Goal: Task Accomplishment & Management: Complete application form

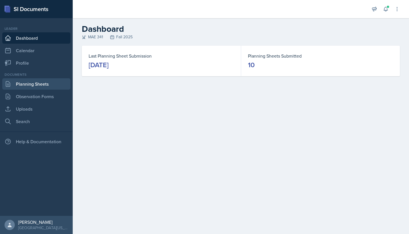
click at [44, 86] on link "Planning Sheets" at bounding box center [36, 83] width 68 height 11
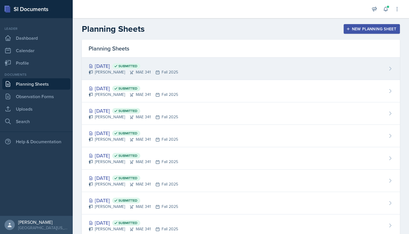
click at [167, 70] on div "[PERSON_NAME] 341 Fall 2025" at bounding box center [133, 72] width 89 height 6
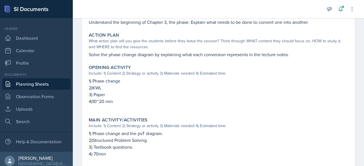
scroll to position [128, 0]
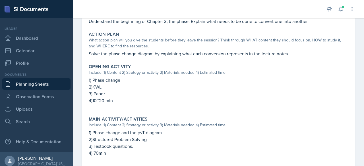
click at [110, 101] on p "4)10~20 min" at bounding box center [218, 100] width 259 height 7
drag, startPoint x: 114, startPoint y: 101, endPoint x: 89, endPoint y: 82, distance: 32.0
click at [89, 82] on div "1) Phase change 2)KWL 3) Paper 4)10~20 min" at bounding box center [218, 93] width 259 height 33
copy div "1) Phase change 2)KWL 3) Paper 4)10~20 min"
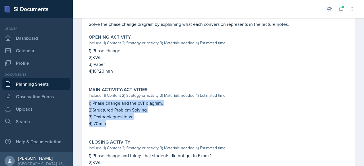
drag, startPoint x: 112, startPoint y: 132, endPoint x: 85, endPoint y: 105, distance: 38.8
click at [85, 105] on div "September 25th, 2025 Submitted Hayato Ando MAE 341 Fall 2025 Edit Delete View C…" at bounding box center [218, 60] width 273 height 347
copy div "1) Phase change and the pvT diagram. 2)Structured Problem Solving 3) Textbook q…"
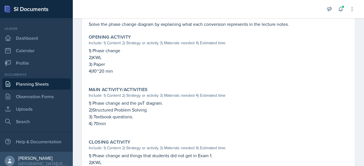
click at [148, 62] on p "3) Paper" at bounding box center [218, 64] width 259 height 7
click at [45, 84] on link "Planning Sheets" at bounding box center [36, 83] width 68 height 11
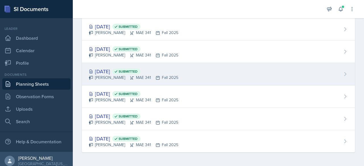
scroll to position [128, 0]
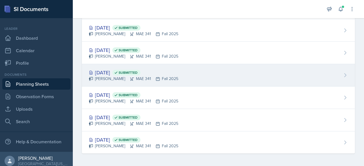
click at [113, 71] on div "Sep 4th, 2025 Submitted" at bounding box center [133, 73] width 89 height 8
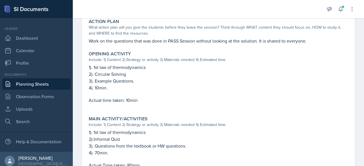
scroll to position [122, 0]
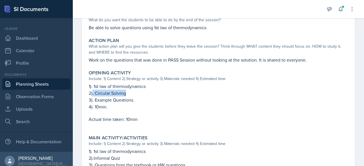
drag, startPoint x: 128, startPoint y: 93, endPoint x: 93, endPoint y: 95, distance: 35.8
click at [93, 95] on p "2). Circular Solving" at bounding box center [218, 93] width 259 height 7
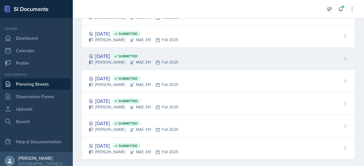
click at [109, 62] on div "Hayato Ando MAE 341 Fall 2025" at bounding box center [133, 62] width 89 height 6
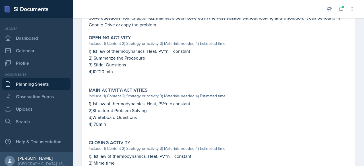
scroll to position [164, 0]
drag, startPoint x: 147, startPoint y: 59, endPoint x: 95, endPoint y: 60, distance: 52.3
click at [95, 60] on p "2) Summarize the Procedure" at bounding box center [218, 58] width 259 height 7
copy p "Summarize the Procedure"
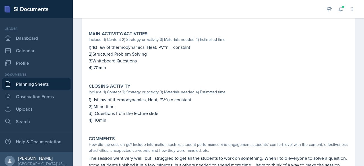
scroll to position [222, 0]
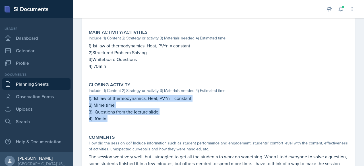
drag, startPoint x: 128, startPoint y: 119, endPoint x: 86, endPoint y: 100, distance: 45.7
click at [86, 100] on div "September 9th, 2025 Submitted Hayato Ando MAE 341 Fall 2025 Edit Delete View Co…" at bounding box center [218, 2] width 273 height 360
copy div "1). 1st law of thermodynamics, Heat, PV^n = constant 2).Mime time 3). Questions…"
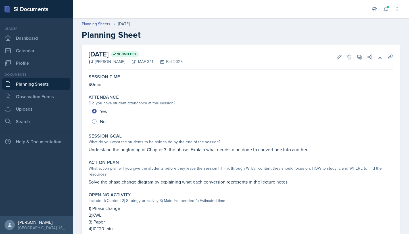
click at [51, 86] on link "Planning Sheets" at bounding box center [36, 83] width 68 height 11
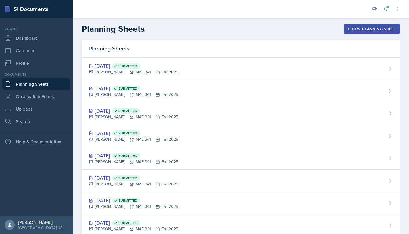
click at [347, 28] on div "New Planning Sheet" at bounding box center [371, 29] width 49 height 5
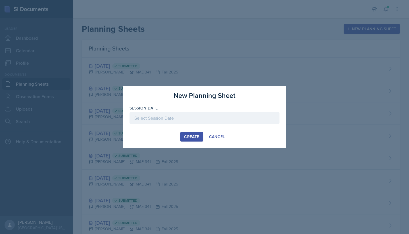
click at [231, 115] on div at bounding box center [205, 118] width 150 height 12
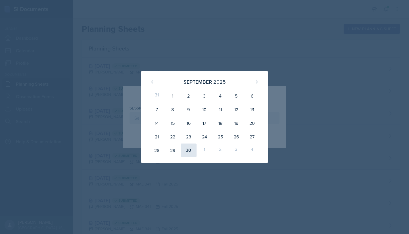
click at [191, 153] on div "30" at bounding box center [189, 151] width 16 height 14
type input "[DATE]"
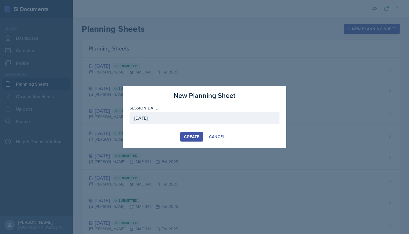
click at [200, 136] on button "Create" at bounding box center [191, 137] width 22 height 10
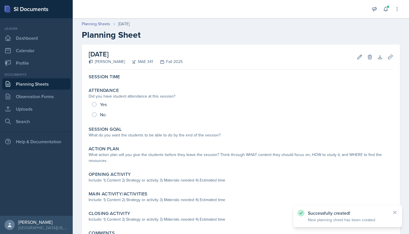
click at [363, 166] on div "Successfully created! New planning sheet has been created" at bounding box center [347, 216] width 109 height 22
click at [363, 166] on icon at bounding box center [394, 212] width 3 height 3
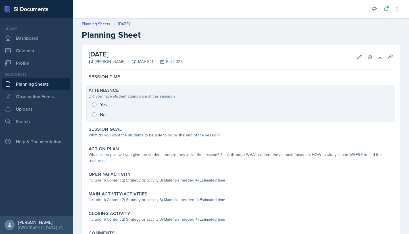
click at [115, 104] on div "Yes No" at bounding box center [241, 109] width 304 height 20
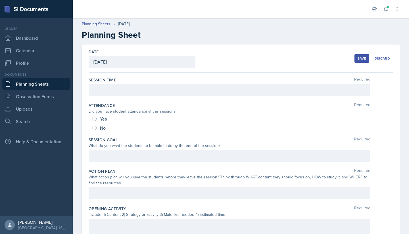
click at [96, 117] on div "Yes" at bounding box center [100, 118] width 16 height 9
click at [96, 120] on input "Yes" at bounding box center [94, 119] width 5 height 5
radio input "true"
click at [124, 96] on div at bounding box center [230, 90] width 282 height 12
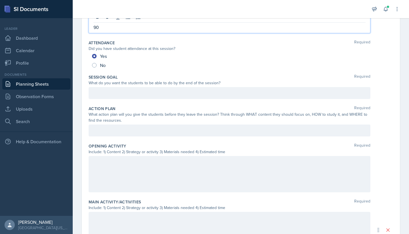
click at [131, 97] on p at bounding box center [229, 93] width 272 height 7
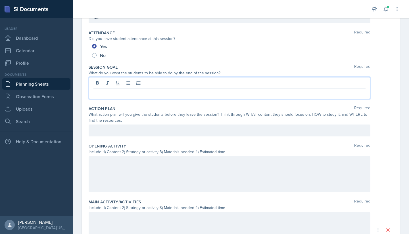
scroll to position [63, 0]
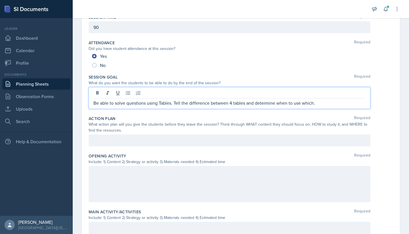
click at [266, 138] on div at bounding box center [230, 141] width 282 height 12
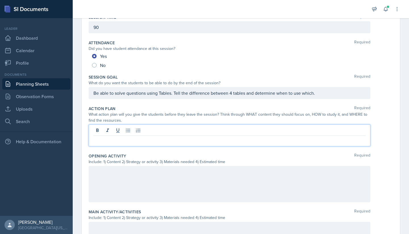
scroll to position [53, 0]
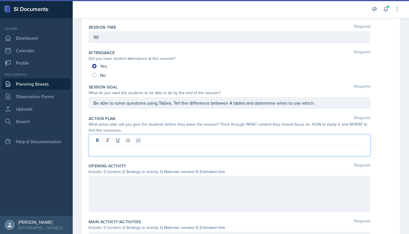
click at [191, 147] on p at bounding box center [229, 150] width 272 height 7
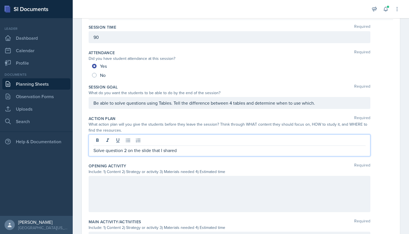
click at [124, 151] on p "Solve question 2 on the slide that I shared" at bounding box center [229, 150] width 272 height 7
click at [185, 153] on p "Solve questionson the slide that I shared" at bounding box center [229, 150] width 272 height 7
click at [124, 151] on p "Solve questionson the slide that I shared while" at bounding box center [229, 150] width 272 height 7
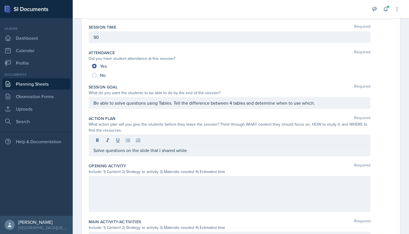
click at [199, 155] on div "Solve questions on the slide that I shared while" at bounding box center [230, 146] width 282 height 22
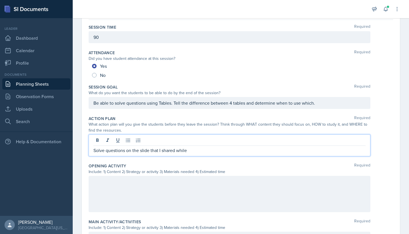
click at [196, 152] on p "Solve questions on the slide that I shared while" at bounding box center [229, 150] width 272 height 7
click at [180, 149] on p "Solve questions on the slide that I shared while using the table" at bounding box center [229, 150] width 272 height 7
click at [228, 149] on p "Solve questions on the slide that I shared while using the table" at bounding box center [229, 150] width 272 height 7
click at [151, 152] on p "Solve questions on the slide that I shared while using the table" at bounding box center [229, 150] width 272 height 7
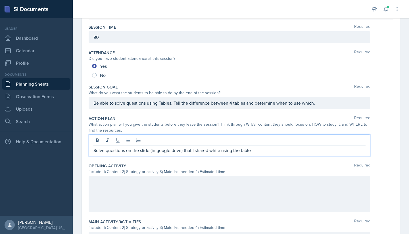
click at [259, 150] on p "Solve questions on the slide (in google drive) that I shared while using the ta…" at bounding box center [229, 150] width 272 height 7
drag, startPoint x: 257, startPoint y: 151, endPoint x: 210, endPoint y: 152, distance: 46.9
click at [210, 152] on p "Solve questions on the slide (in google drive) that I shared while using the ta…" at bounding box center [229, 150] width 272 height 7
click at [94, 151] on p "Solve questions on the slide (in google drive) that I shared." at bounding box center [229, 150] width 272 height 7
click at [244, 153] on p "Use tables to solve questions on the slide (in google drive) that I shared." at bounding box center [229, 150] width 272 height 7
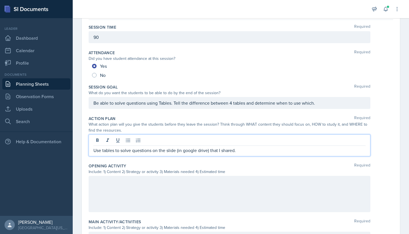
drag, startPoint x: 247, startPoint y: 151, endPoint x: 194, endPoint y: 156, distance: 53.4
click at [194, 156] on div "Use tables to solve questions on the slide (in google drive) that I shared." at bounding box center [230, 146] width 282 height 22
click at [206, 152] on p "Use tables to solve questions on the slide (in google drive) that I shared." at bounding box center [229, 150] width 272 height 7
drag, startPoint x: 210, startPoint y: 152, endPoint x: 176, endPoint y: 155, distance: 33.9
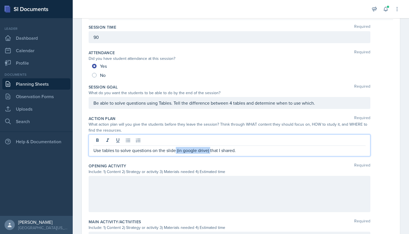
click at [176, 155] on div "Use tables to solve questions on the slide (in google drive) that I shared." at bounding box center [230, 146] width 282 height 22
click at [202, 151] on p "Use tables to solve questions on the slide that I shared." at bounding box center [229, 150] width 272 height 7
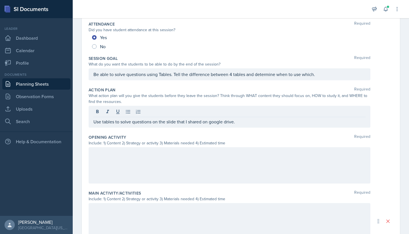
click at [224, 162] on div at bounding box center [230, 165] width 282 height 36
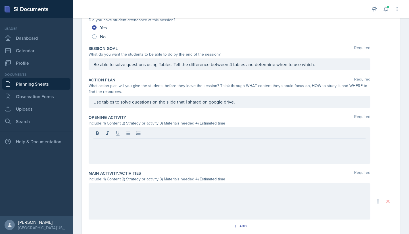
click at [137, 150] on div at bounding box center [230, 146] width 282 height 36
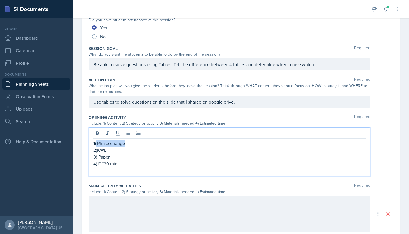
drag, startPoint x: 132, startPoint y: 146, endPoint x: 96, endPoint y: 146, distance: 35.5
click at [96, 146] on p "1) Phase change" at bounding box center [229, 143] width 272 height 7
click at [108, 152] on p "2)KWL" at bounding box center [229, 150] width 272 height 7
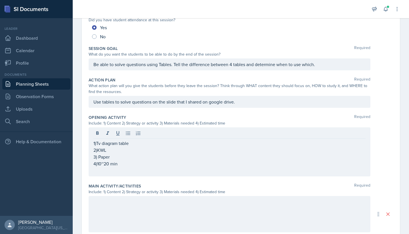
click at [195, 166] on div at bounding box center [230, 214] width 282 height 36
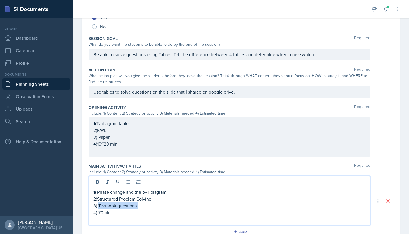
drag, startPoint x: 139, startPoint y: 208, endPoint x: 99, endPoint y: 208, distance: 40.3
click at [99, 166] on p "3) Textbook questions." at bounding box center [229, 206] width 272 height 7
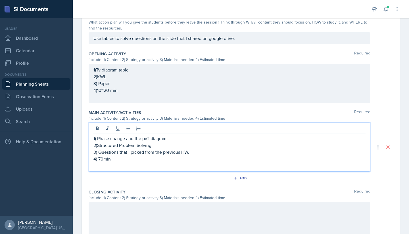
scroll to position [157, 0]
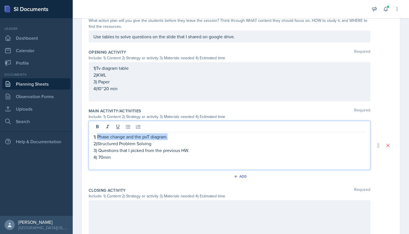
drag, startPoint x: 173, startPoint y: 137, endPoint x: 97, endPoint y: 139, distance: 76.4
click at [97, 139] on p "1) Phase change and the pvT diagram." at bounding box center [229, 136] width 272 height 7
click at [129, 74] on p "2)KWL" at bounding box center [229, 75] width 272 height 7
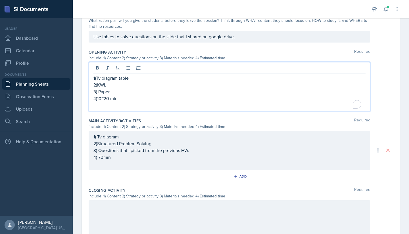
scroll to position [167, 0]
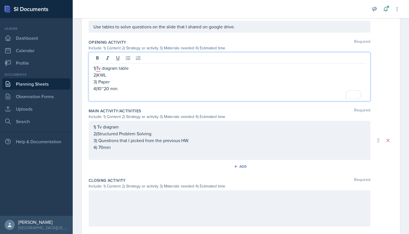
click at [113, 75] on p "2)KWL" at bounding box center [229, 75] width 272 height 7
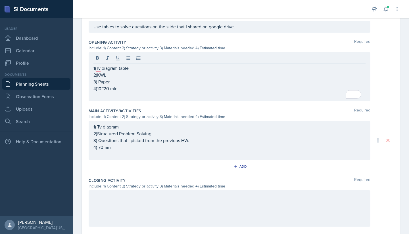
click at [107, 74] on p "2)KWL" at bounding box center [229, 75] width 272 height 7
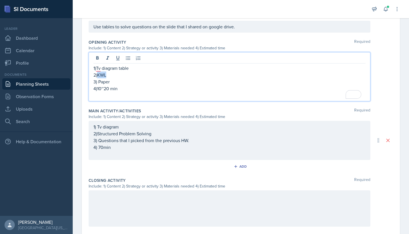
drag, startPoint x: 106, startPoint y: 76, endPoint x: 97, endPoint y: 76, distance: 9.7
click at [97, 76] on p "2)KWL" at bounding box center [229, 75] width 272 height 7
click at [144, 70] on p "1)Tv diagram table" at bounding box center [229, 68] width 272 height 7
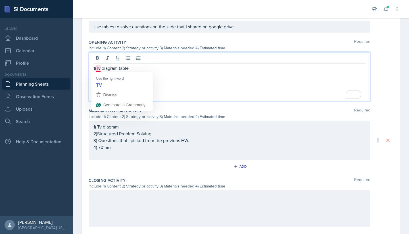
click at [121, 67] on p "1)Tv diagram table" at bounding box center [229, 68] width 272 height 7
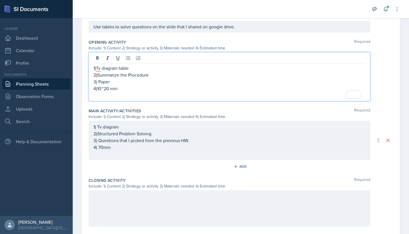
click at [126, 84] on p "3) Paper" at bounding box center [229, 81] width 272 height 7
click at [129, 146] on div "1) Tv diagram 2)Structured Problem Solving 3) Questions that I picked from the …" at bounding box center [229, 141] width 272 height 34
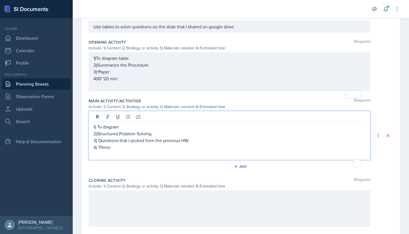
scroll to position [157, 0]
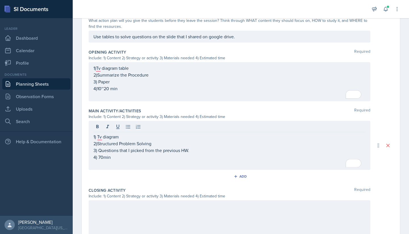
click at [124, 166] on div "Add" at bounding box center [241, 177] width 304 height 11
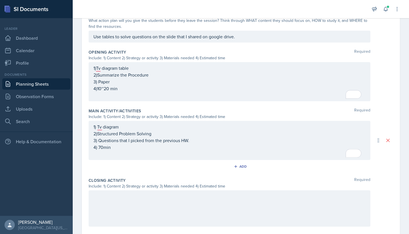
click at [126, 166] on div at bounding box center [230, 209] width 282 height 36
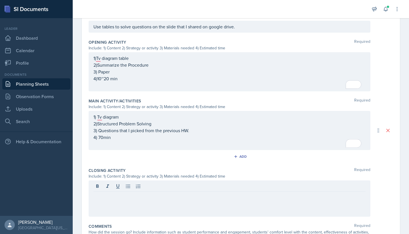
click at [139, 161] on div "Add" at bounding box center [241, 158] width 304 height 11
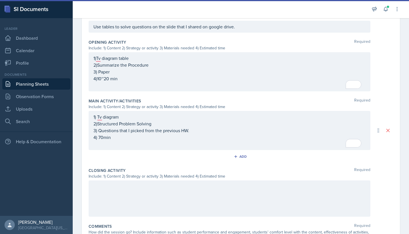
click at [152, 166] on div at bounding box center [230, 199] width 282 height 36
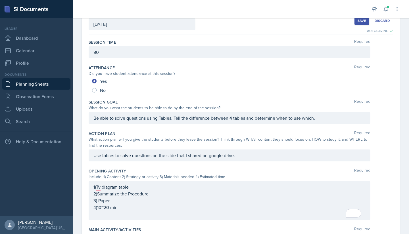
scroll to position [48, 0]
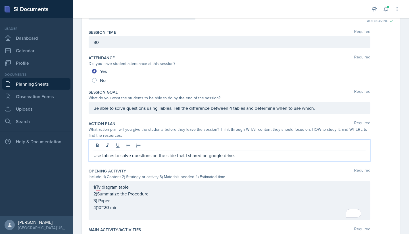
click at [255, 156] on p "Use tables to solve questions on the slide that I shared on google drive." at bounding box center [229, 155] width 272 height 7
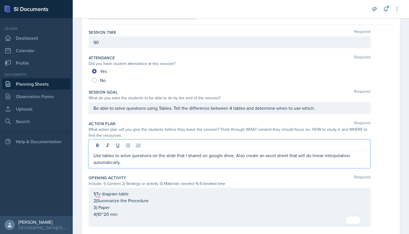
click at [230, 160] on p "Use tables to solve questions on the slide that I shared on google drive. Also …" at bounding box center [229, 159] width 272 height 14
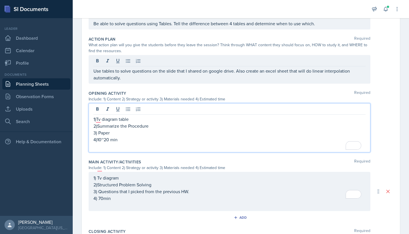
click at [210, 142] on p "4)10~20 min" at bounding box center [229, 139] width 272 height 7
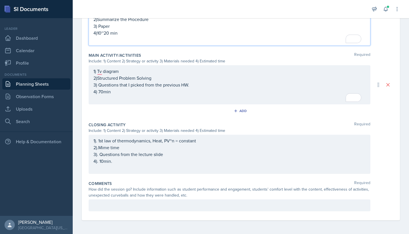
click at [192, 144] on p "1). 1st law of thermodynamics, Heat, PV^n = constant" at bounding box center [229, 140] width 272 height 7
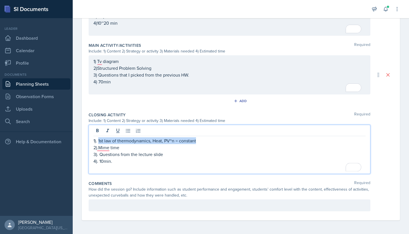
drag, startPoint x: 208, startPoint y: 139, endPoint x: 98, endPoint y: 142, distance: 110.2
click at [98, 142] on p "1). 1st law of thermodynamics, Heat, PV^n = constant" at bounding box center [229, 140] width 272 height 7
click at [99, 147] on p "2).Mime time" at bounding box center [229, 147] width 272 height 7
click at [126, 166] on div at bounding box center [230, 206] width 282 height 12
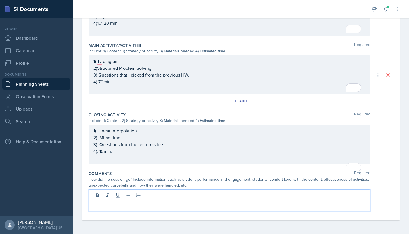
scroll to position [219, 0]
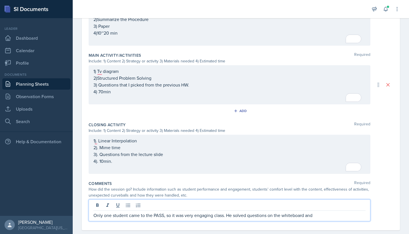
click at [227, 166] on p "Only one student came to the PASS, so it was very engaging class. He solved que…" at bounding box center [229, 215] width 272 height 7
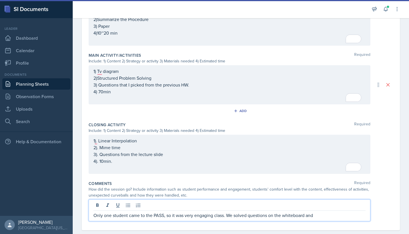
click at [323, 166] on p "Only one student came to the PASS, so it was very engaging class. We solved que…" at bounding box center [229, 215] width 272 height 7
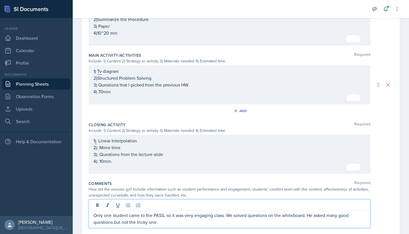
click at [316, 166] on p "Only one student came to the PASS, so it was very engaging class. We solved que…" at bounding box center [229, 219] width 272 height 14
click at [302, 166] on div "How did the session go? Include information such as student performance and eng…" at bounding box center [230, 193] width 282 height 12
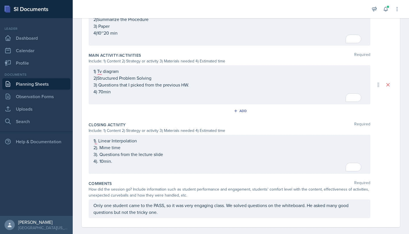
click at [133, 166] on p "Only one student came to the PASS, so it was very engaging class. We solved que…" at bounding box center [229, 209] width 272 height 14
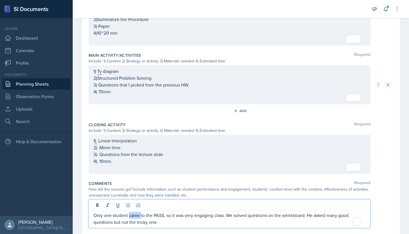
click at [133, 166] on p "Only one student came to the PASS, so it was very engaging class. We solved que…" at bounding box center [229, 219] width 272 height 14
click at [196, 166] on p "Only one student came to the PASS, so it was a very engaging class. We solved q…" at bounding box center [229, 219] width 272 height 14
click at [195, 166] on div "How did the session go? Include information such as student performance and eng…" at bounding box center [230, 193] width 282 height 12
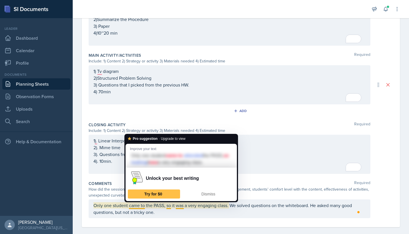
click at [272, 166] on div "How did the session go? Include information such as student performance and eng…" at bounding box center [230, 193] width 282 height 12
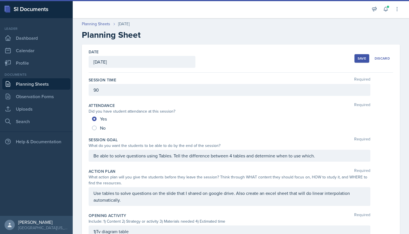
scroll to position [219, 0]
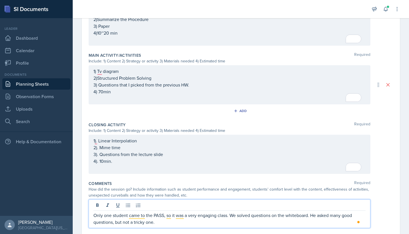
click at [166, 211] on div "Only one student came to the PASS, so it was a very engaging class. We solved q…" at bounding box center [230, 214] width 282 height 29
click at [208, 216] on p "Only one student came to the PASS, so it was a very engaging class. We solved q…" at bounding box center [229, 219] width 272 height 14
click at [210, 223] on p "Only one student came to the PASS, so it was a very effective class. We solved …" at bounding box center [229, 219] width 272 height 14
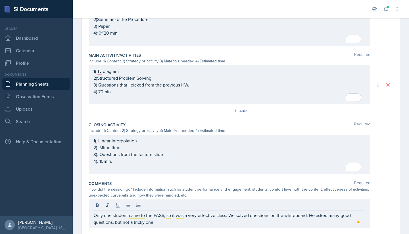
click at [217, 181] on div "Comments Required" at bounding box center [241, 184] width 304 height 6
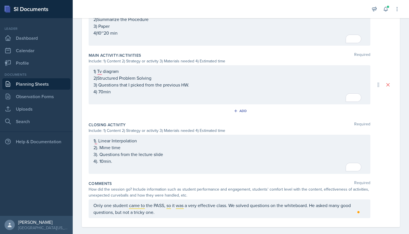
scroll to position [226, 0]
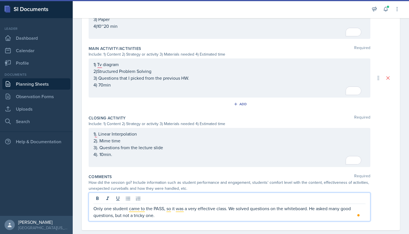
click at [173, 200] on div "Only one student came to the PASS, so it was a very effective class. We solved …" at bounding box center [230, 207] width 282 height 29
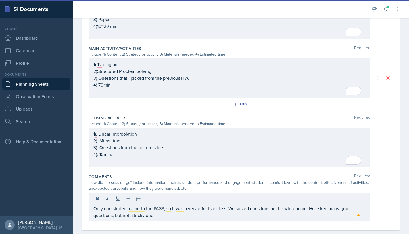
click at [199, 186] on div "How did the session go? Include information such as student performance and eng…" at bounding box center [230, 186] width 282 height 12
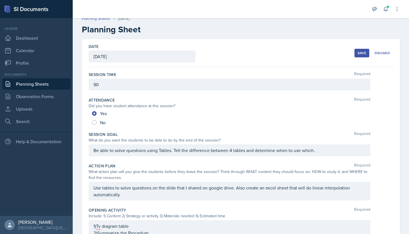
scroll to position [0, 0]
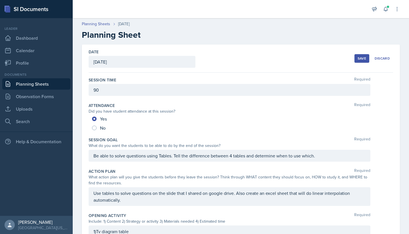
click at [358, 58] on div "Save" at bounding box center [362, 58] width 9 height 5
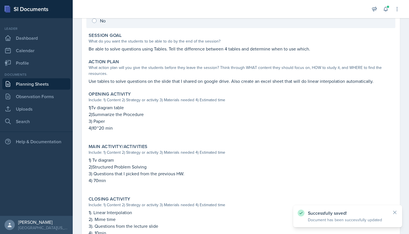
scroll to position [187, 0]
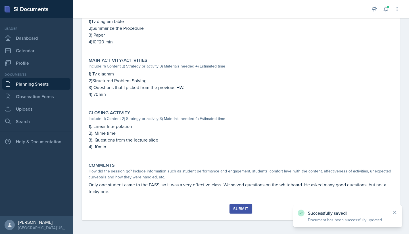
click at [395, 212] on icon at bounding box center [395, 213] width 6 height 6
click at [234, 207] on div "Submit" at bounding box center [240, 209] width 15 height 5
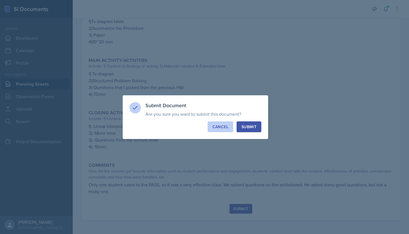
click at [223, 128] on div "Cancel" at bounding box center [220, 127] width 16 height 6
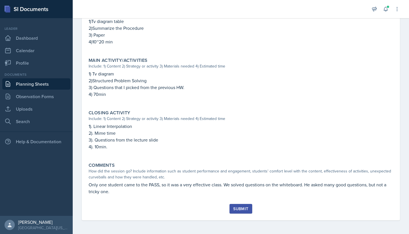
click at [241, 209] on div "Submit" at bounding box center [240, 209] width 15 height 5
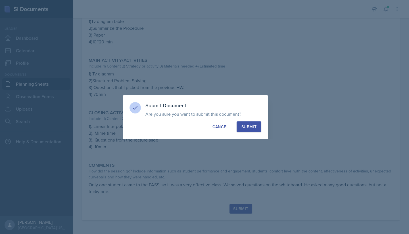
click at [247, 126] on div "Submit" at bounding box center [248, 127] width 15 height 6
radio input "true"
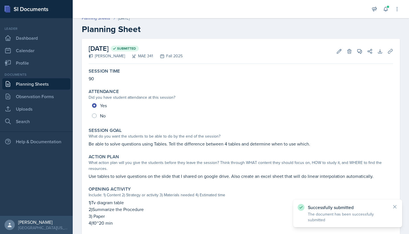
scroll to position [0, 0]
